Goal: Information Seeking & Learning: Learn about a topic

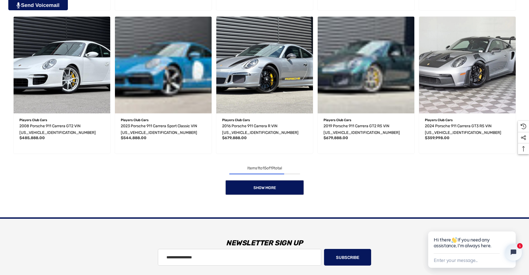
scroll to position [472, 0]
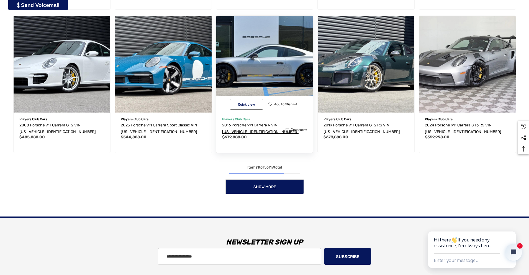
click at [239, 129] on span "2016 Porsche 911 Carrera R VIN [US_VEHICLE_IDENTIFICATION_NUMBER]" at bounding box center [260, 128] width 76 height 11
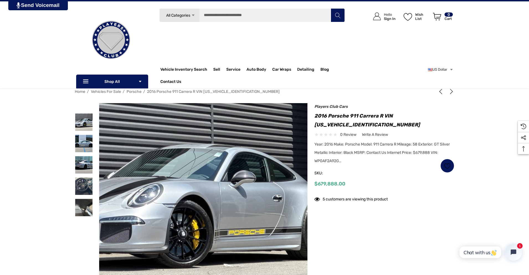
scroll to position [13, 0]
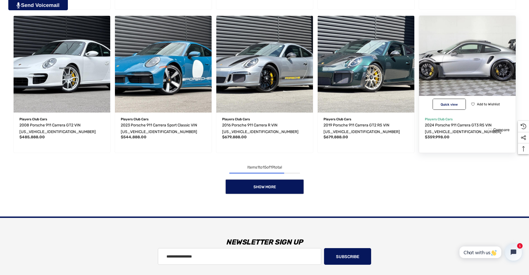
click at [442, 32] on img "2024 Porsche 911 Carrera GT3 RS VIN WP0AF2A91RS272120,$359,998.00\a" at bounding box center [467, 64] width 106 height 106
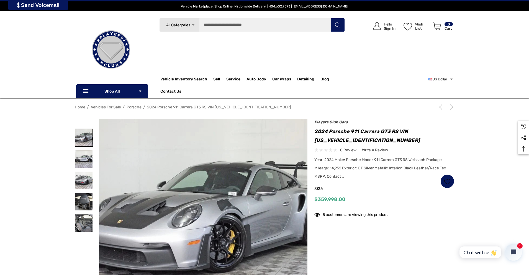
click at [81, 133] on img at bounding box center [83, 137] width 17 height 17
click at [86, 162] on img at bounding box center [83, 158] width 17 height 17
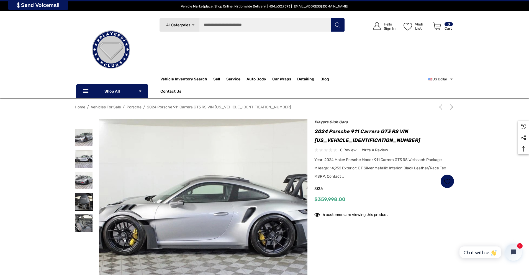
click at [83, 206] on img at bounding box center [83, 201] width 17 height 17
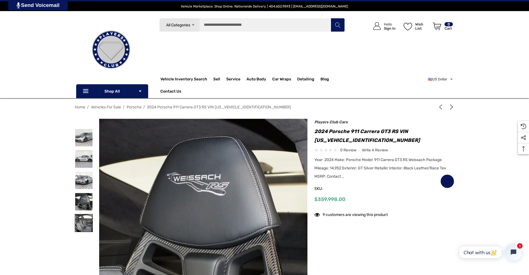
click at [82, 231] on img at bounding box center [83, 222] width 17 height 17
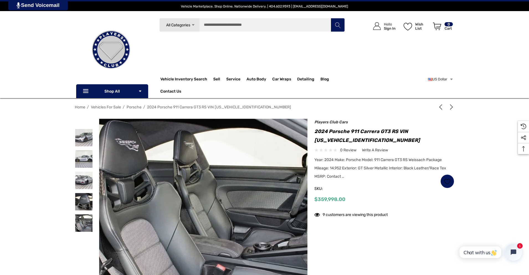
click at [84, 147] on div at bounding box center [84, 137] width 18 height 21
click at [91, 129] on img at bounding box center [83, 137] width 17 height 17
